Goal: Book appointment/travel/reservation

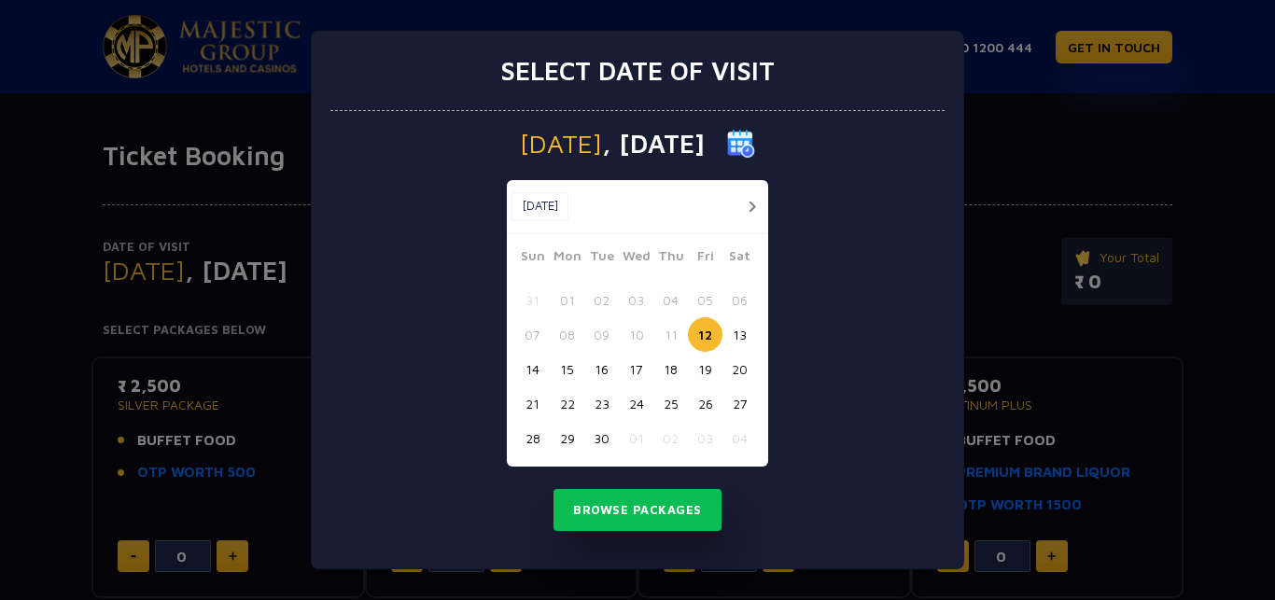
click at [755, 142] on img at bounding box center [741, 144] width 28 height 28
click at [671, 146] on span ", [DATE]" at bounding box center [653, 144] width 103 height 26
click at [749, 202] on button "button" at bounding box center [751, 206] width 23 height 23
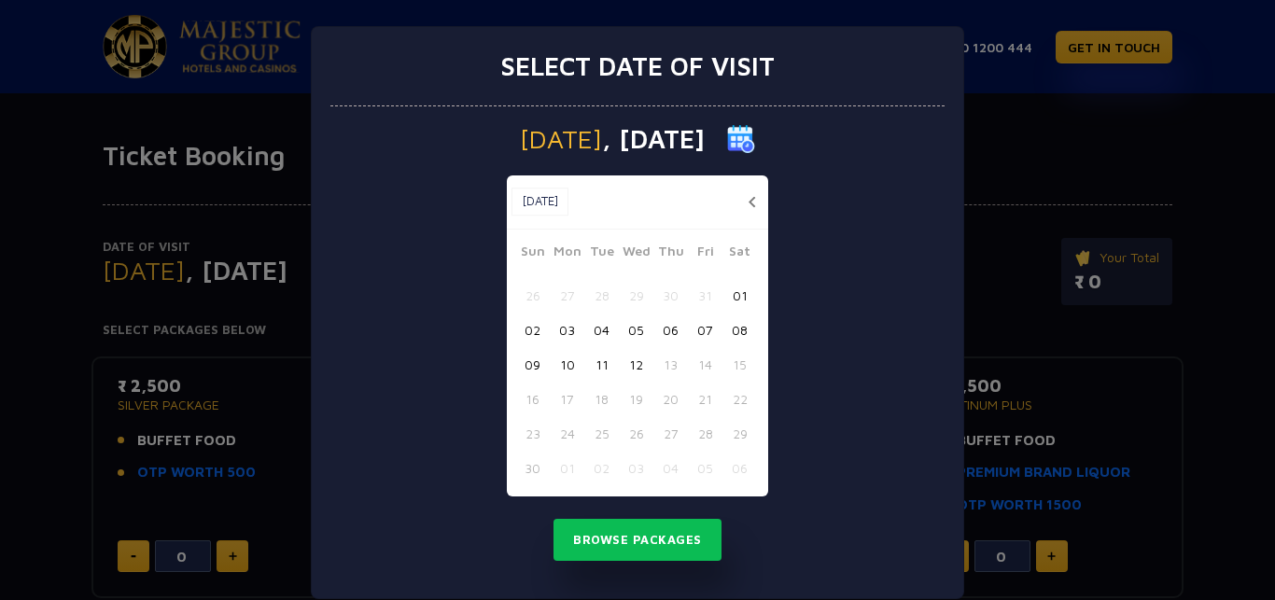
click at [730, 331] on button "08" at bounding box center [739, 330] width 35 height 35
click at [629, 537] on button "Browse Packages" at bounding box center [637, 540] width 168 height 43
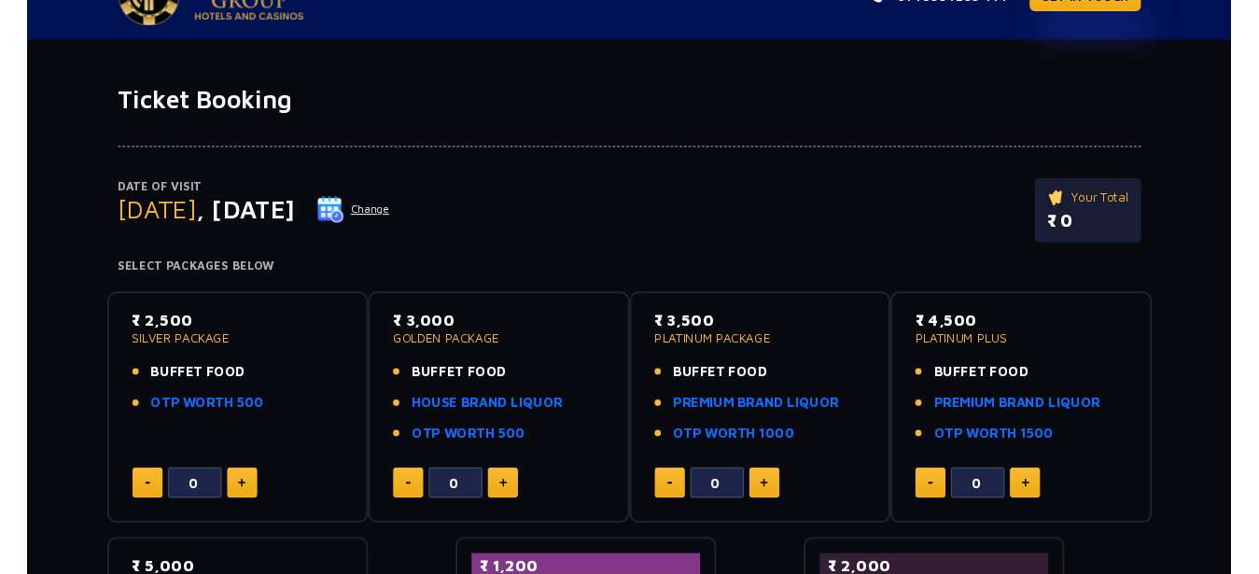
scroll to position [95, 0]
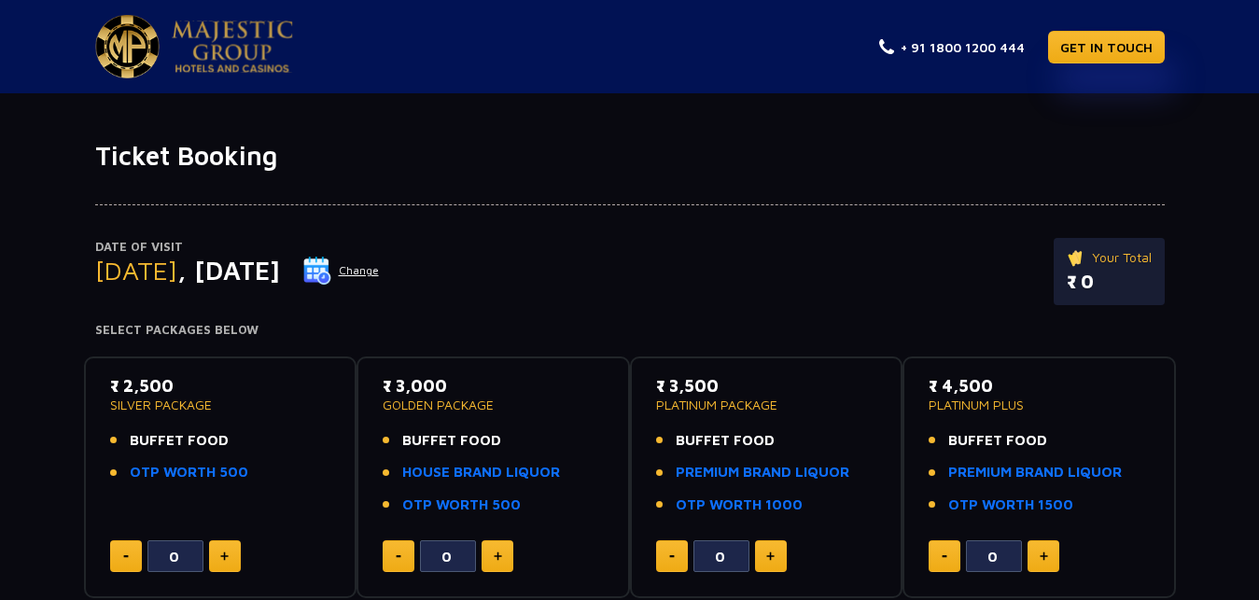
click at [380, 275] on button "Change" at bounding box center [340, 271] width 77 height 30
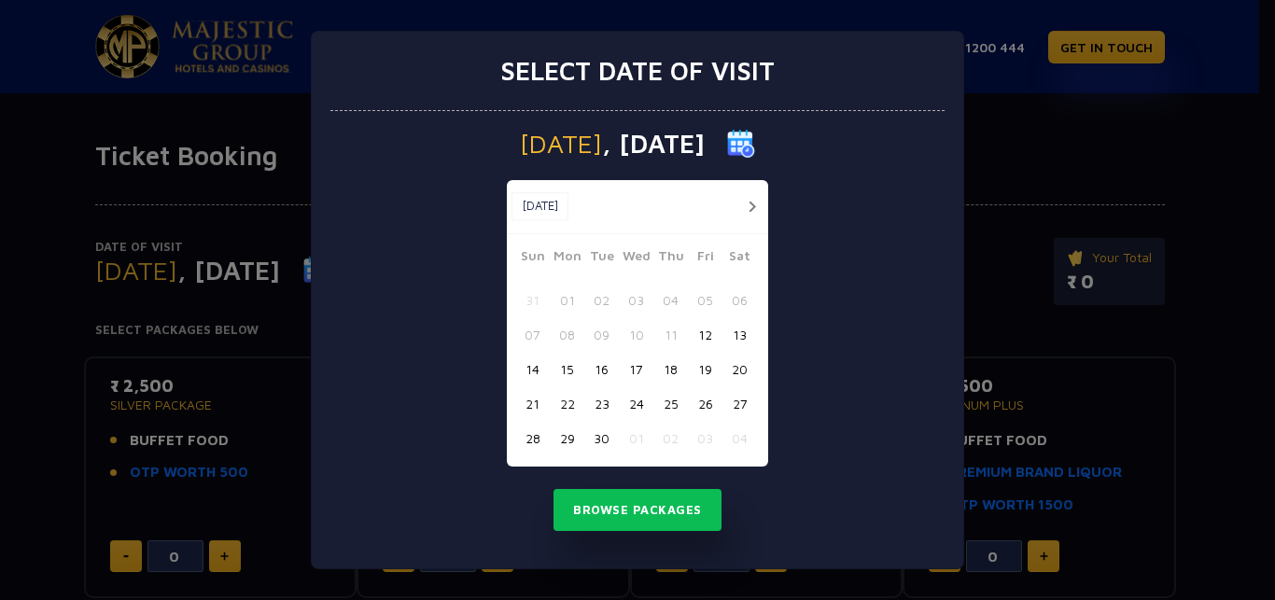
click at [748, 209] on button "button" at bounding box center [751, 206] width 23 height 23
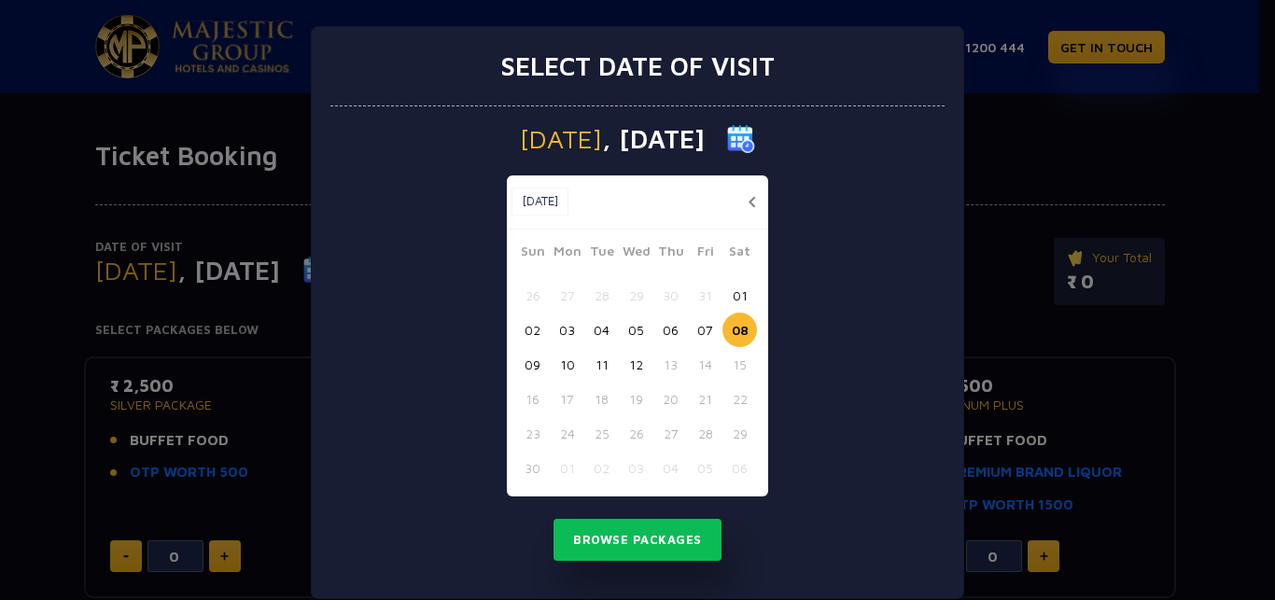
click at [561, 364] on button "10" at bounding box center [567, 364] width 35 height 35
click at [608, 542] on button "Browse Packages" at bounding box center [637, 540] width 168 height 43
